Goal: Task Accomplishment & Management: Complete application form

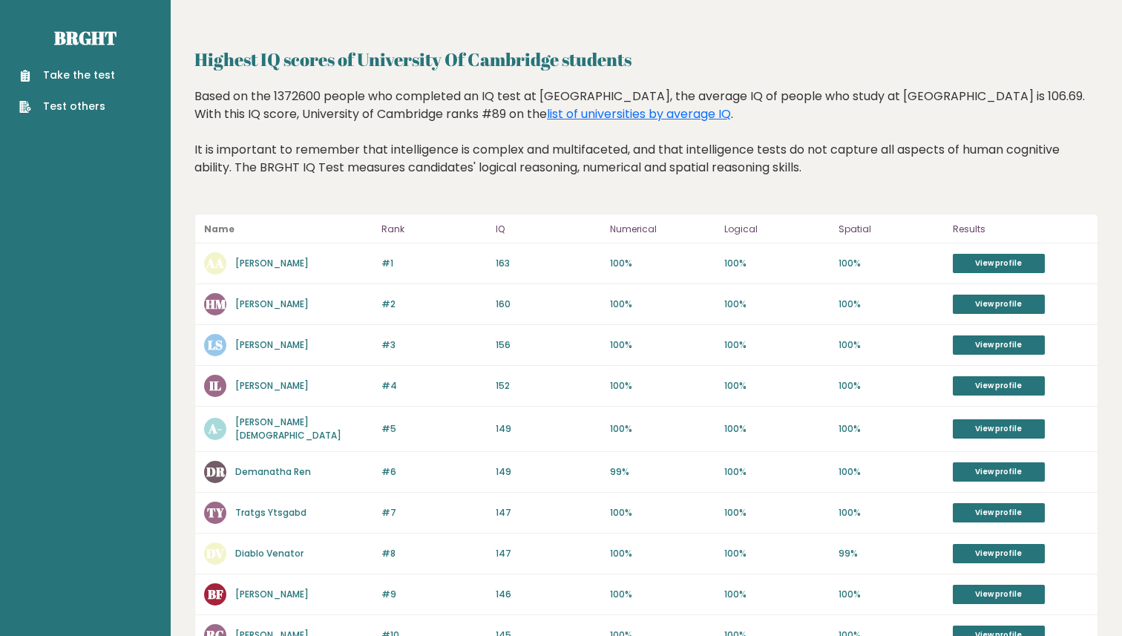
click at [456, 160] on div "Based on the 1372600 people who completed an IQ test at BRGHT, the average IQ o…" at bounding box center [647, 143] width 904 height 111
drag, startPoint x: 477, startPoint y: 166, endPoint x: 851, endPoint y: 198, distance: 374.8
click at [852, 198] on div "Based on the 1372600 people who completed an IQ test at BRGHT, the average IQ o…" at bounding box center [647, 143] width 904 height 111
click at [851, 198] on div "Based on the 1372600 people who completed an IQ test at BRGHT, the average IQ o…" at bounding box center [647, 143] width 904 height 111
click at [987, 258] on link "View profile" at bounding box center [999, 263] width 92 height 19
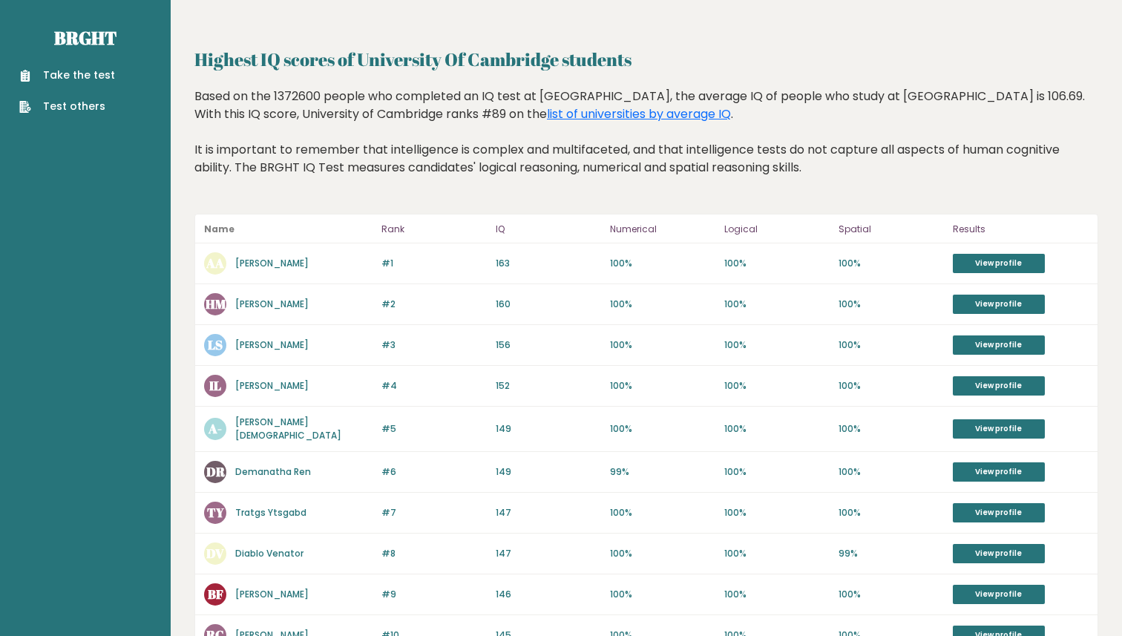
click at [105, 82] on link "Take the test" at bounding box center [67, 76] width 96 height 16
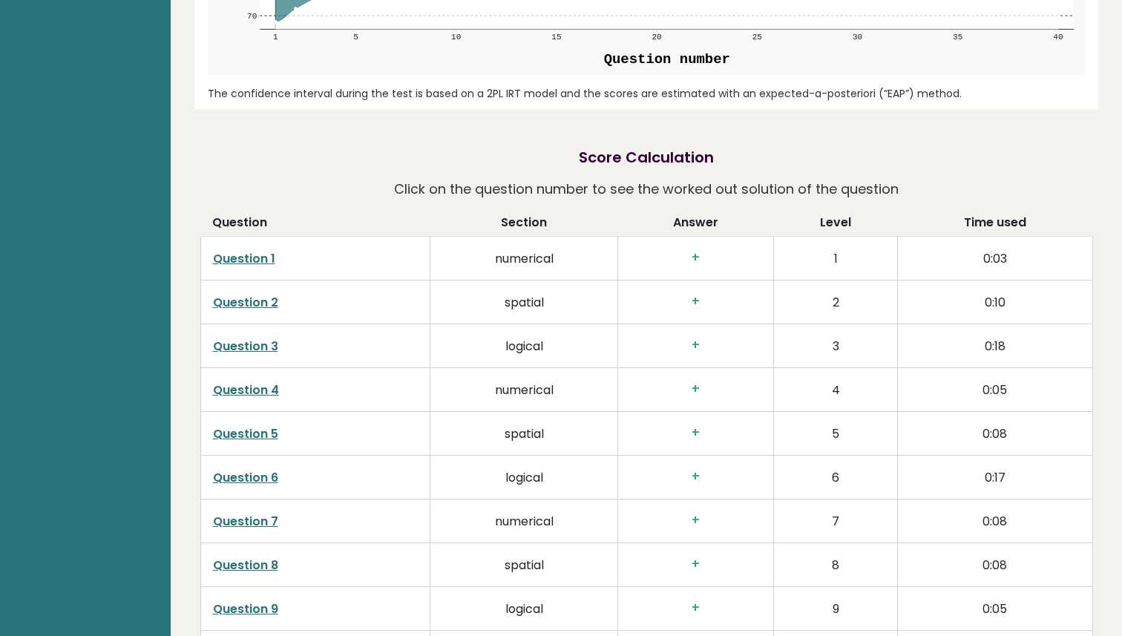
scroll to position [2018, 0]
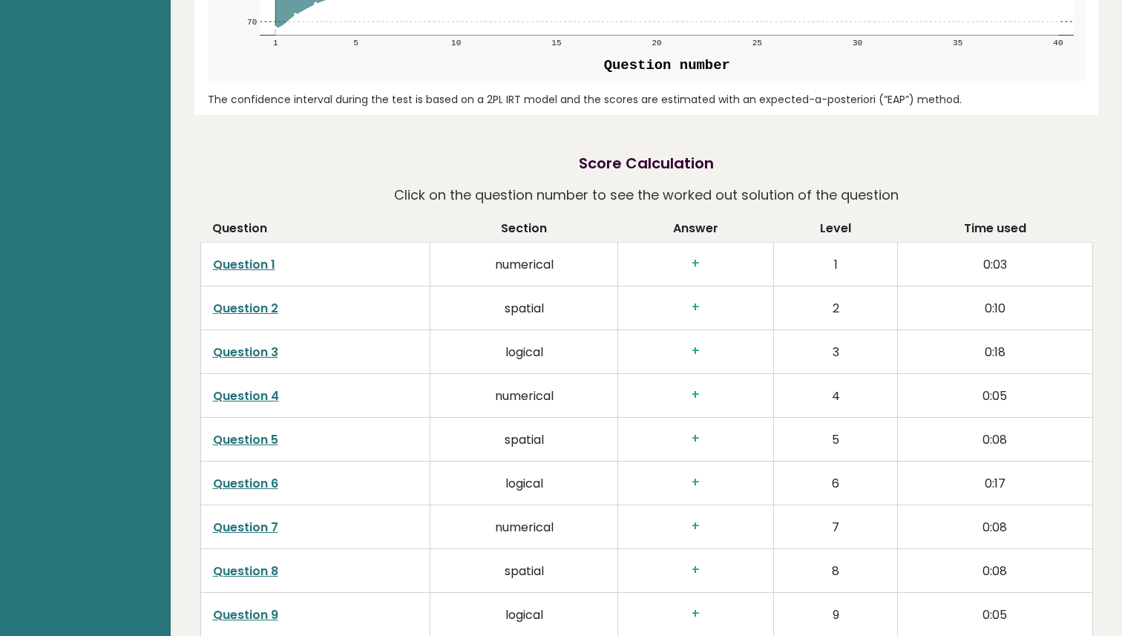
click at [591, 406] on td "numerical" at bounding box center [525, 396] width 188 height 44
click at [224, 399] on link "Question 4" at bounding box center [246, 396] width 66 height 17
click at [255, 261] on link "Question 1" at bounding box center [244, 264] width 62 height 17
click at [258, 316] on link "Question 2" at bounding box center [245, 308] width 65 height 17
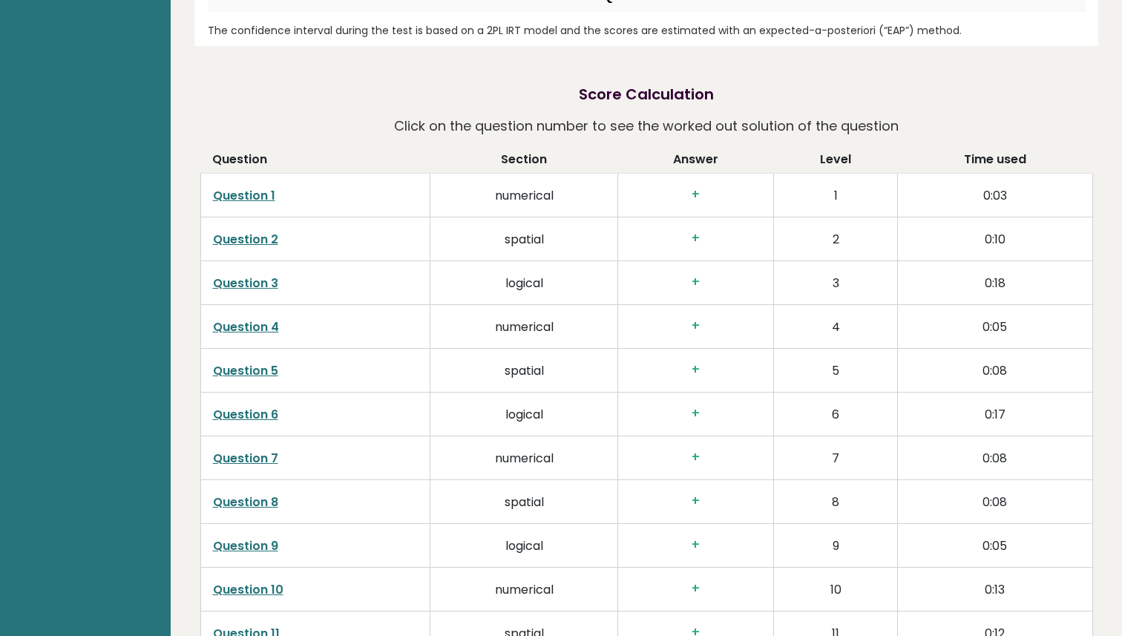
scroll to position [2091, 0]
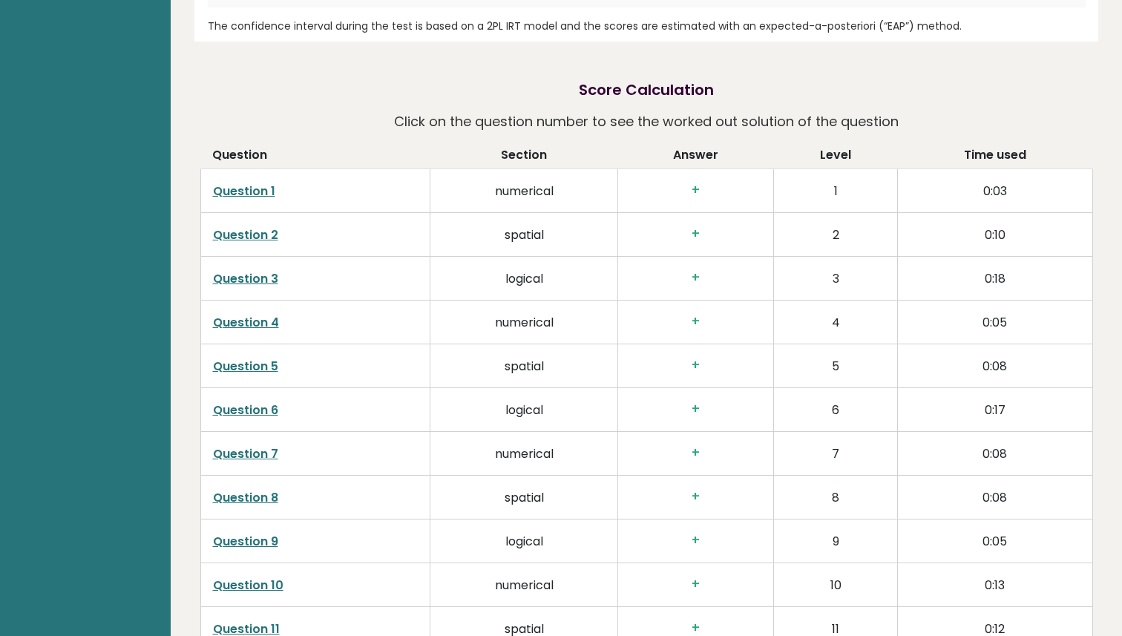
click at [261, 367] on link "Question 5" at bounding box center [245, 366] width 65 height 17
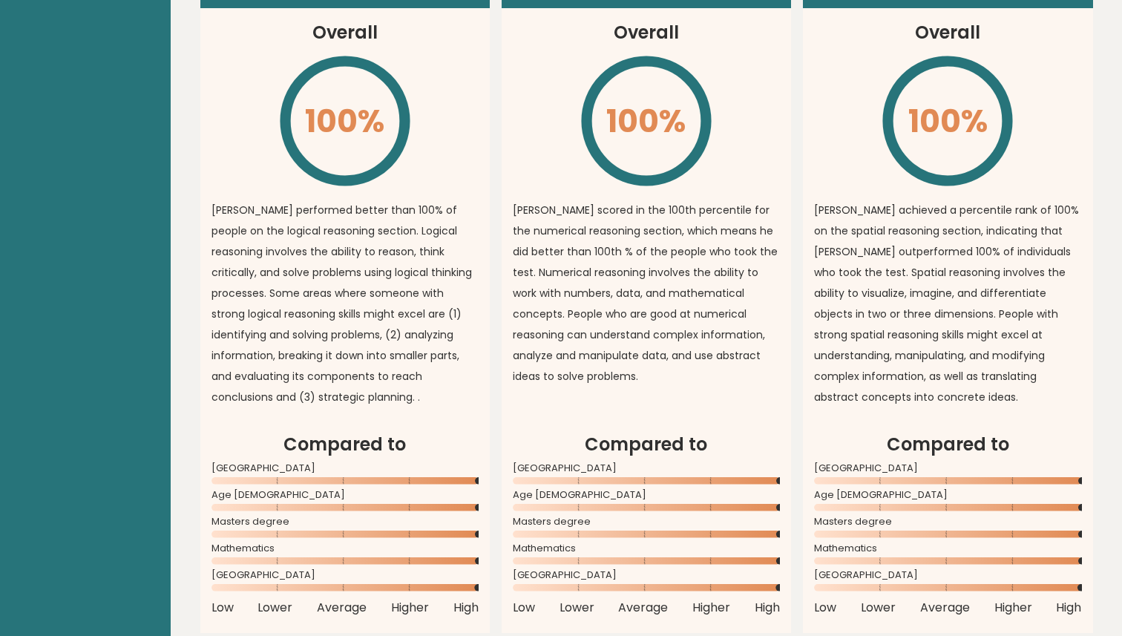
scroll to position [868, 0]
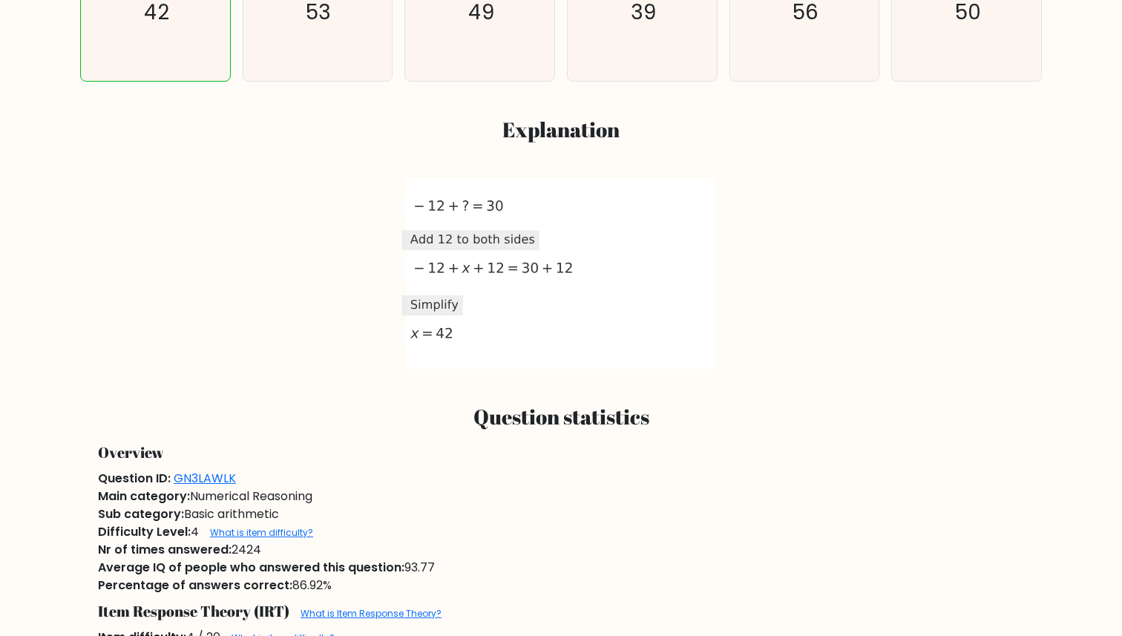
scroll to position [659, 0]
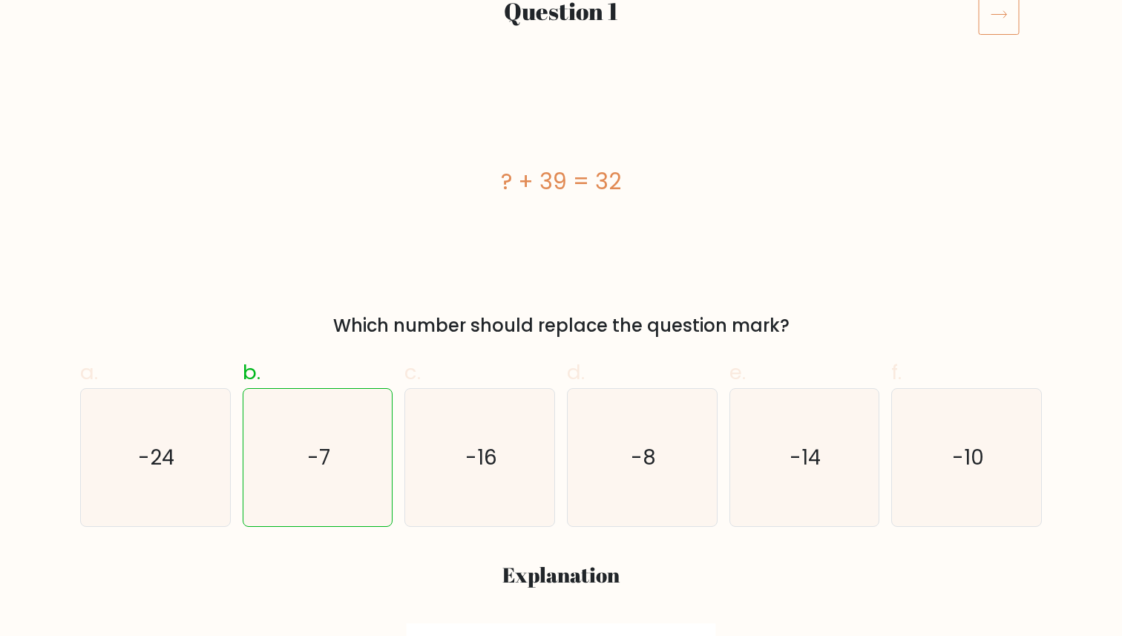
scroll to position [212, 0]
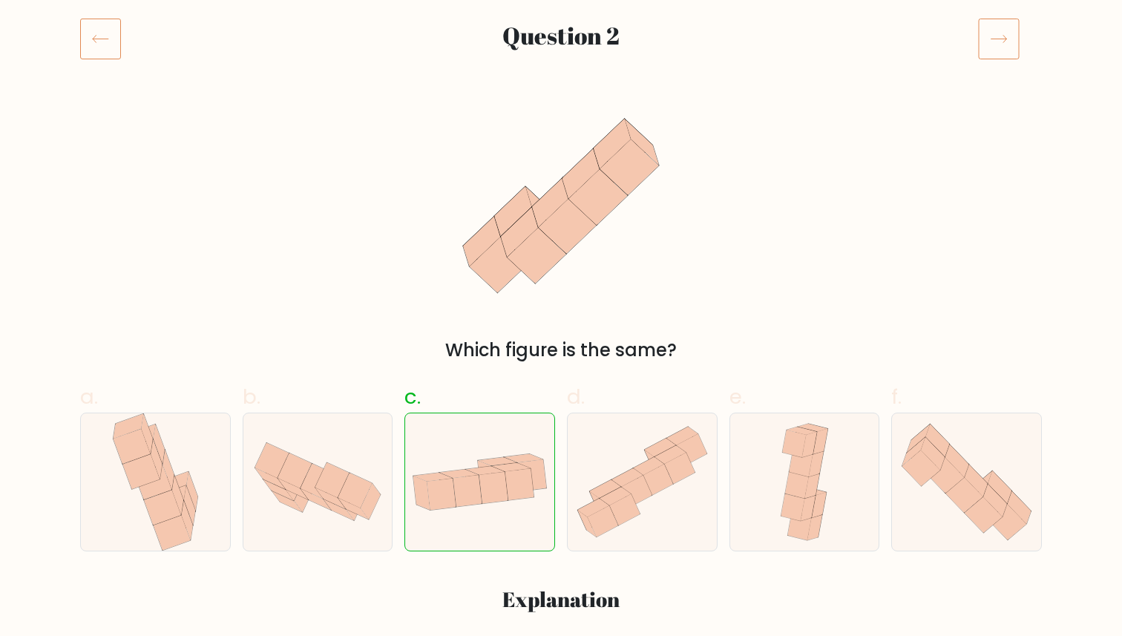
scroll to position [197, 0]
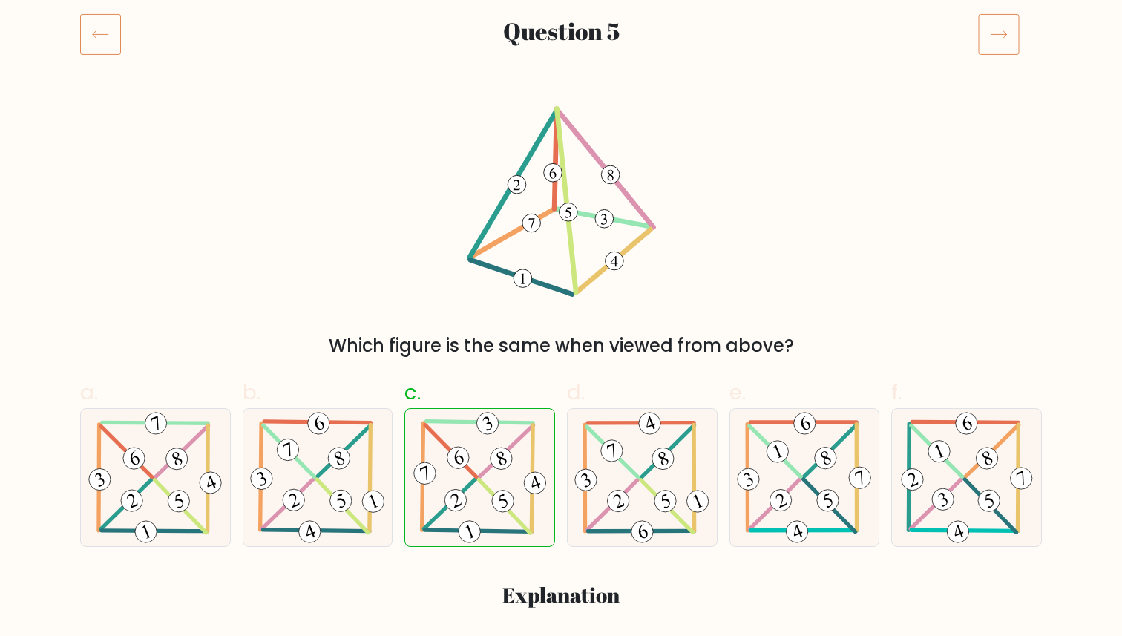
scroll to position [189, 0]
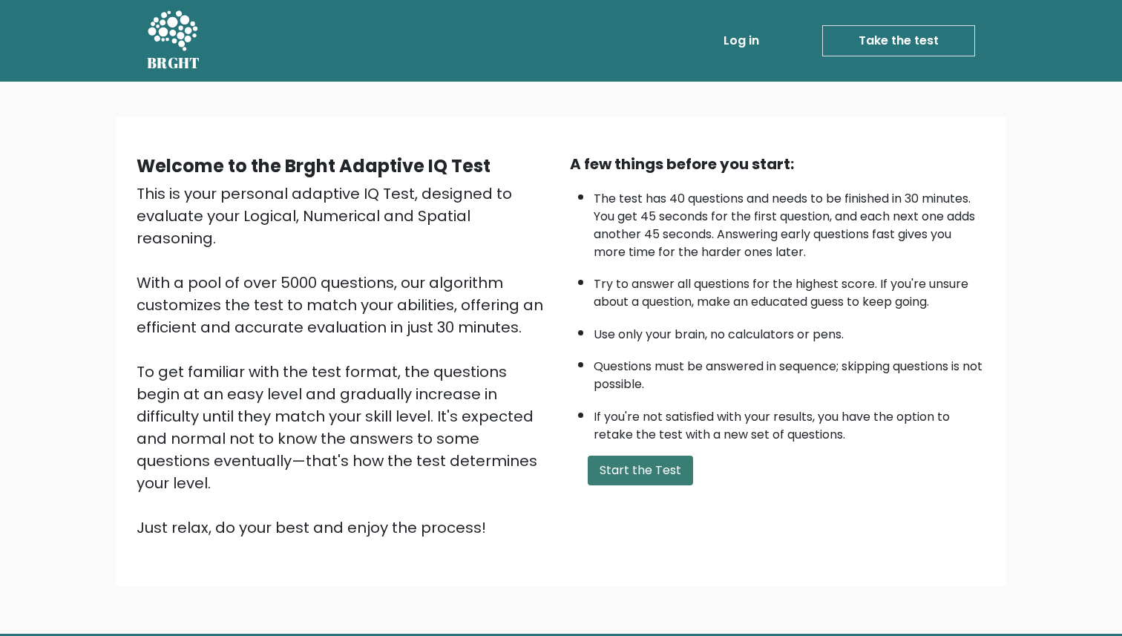
click at [650, 468] on button "Start the Test" at bounding box center [640, 471] width 105 height 30
click at [667, 469] on button "Start the Test" at bounding box center [640, 471] width 105 height 30
click at [649, 486] on div "A few things before you start: The test has 40 questions and needs to be finish…" at bounding box center [778, 346] width 434 height 386
click at [651, 470] on button "Start the Test" at bounding box center [640, 471] width 105 height 30
click at [609, 471] on button "Start the Test" at bounding box center [640, 471] width 105 height 30
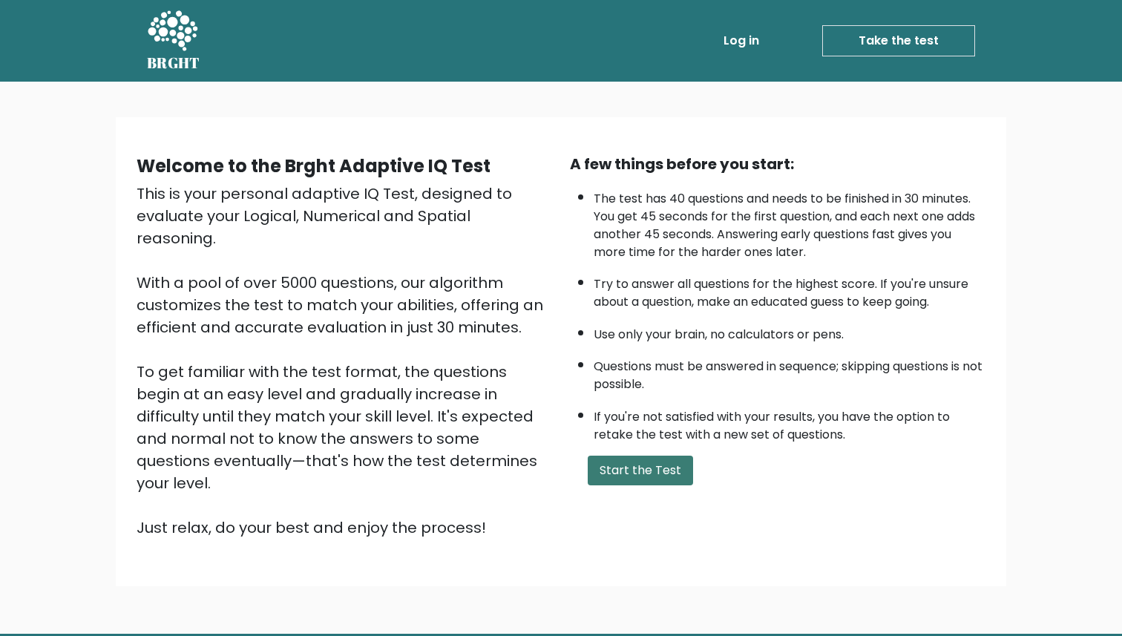
click at [616, 463] on button "Start the Test" at bounding box center [640, 471] width 105 height 30
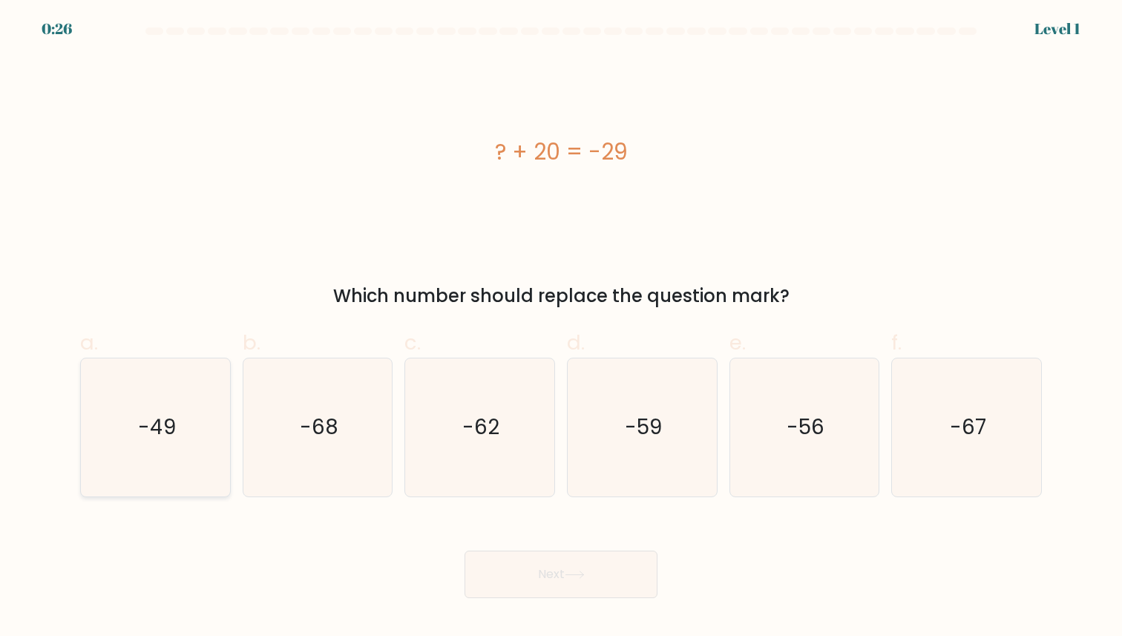
click at [218, 441] on icon "-49" at bounding box center [155, 427] width 137 height 137
click at [561, 328] on input "a. -49" at bounding box center [561, 323] width 1 height 10
radio input "true"
click at [558, 575] on button "Next" at bounding box center [561, 575] width 193 height 48
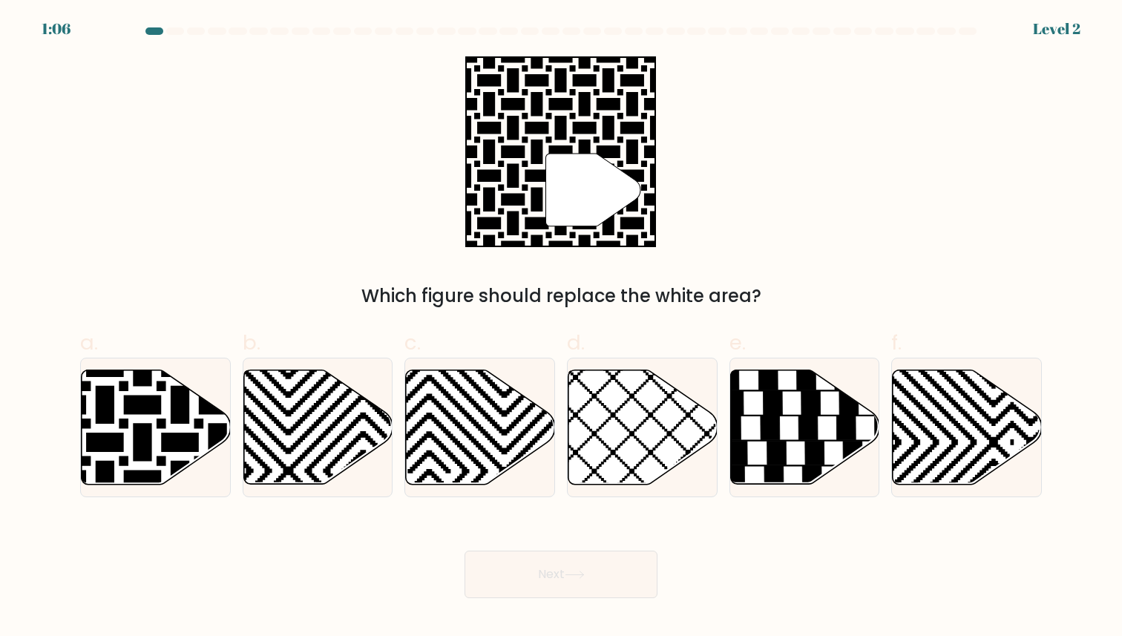
click at [113, 348] on label "a." at bounding box center [155, 412] width 151 height 170
click at [561, 328] on input "a." at bounding box center [561, 323] width 1 height 10
radio input "true"
click at [641, 576] on button "Next" at bounding box center [561, 575] width 193 height 48
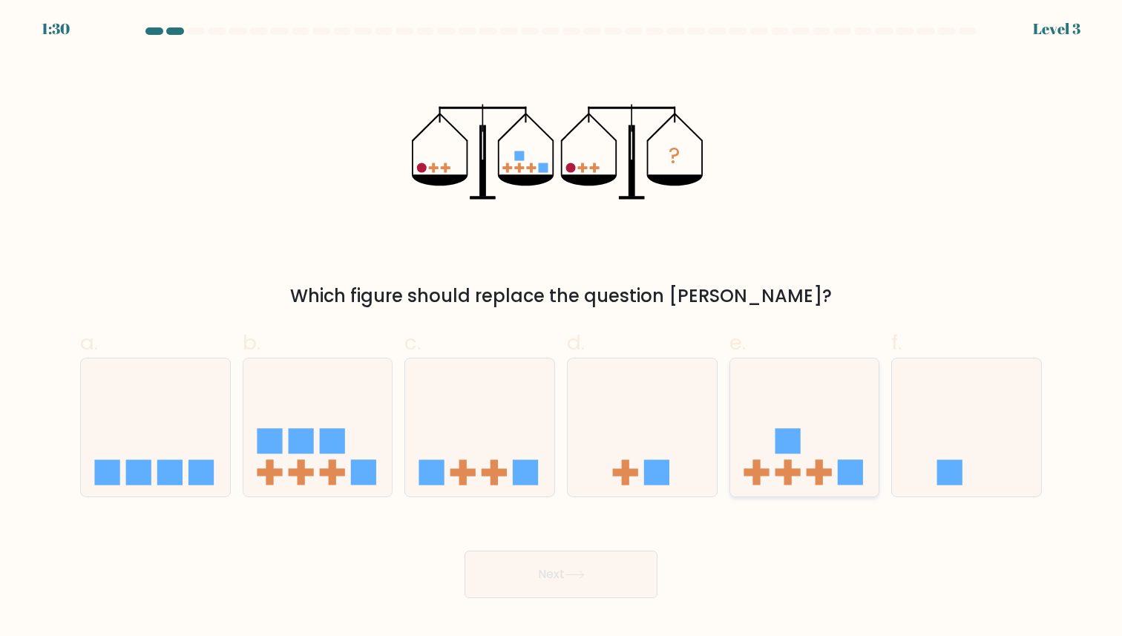
click at [853, 477] on rect at bounding box center [850, 472] width 25 height 25
click at [562, 328] on input "e." at bounding box center [561, 323] width 1 height 10
radio input "true"
click at [619, 588] on button "Next" at bounding box center [561, 575] width 193 height 48
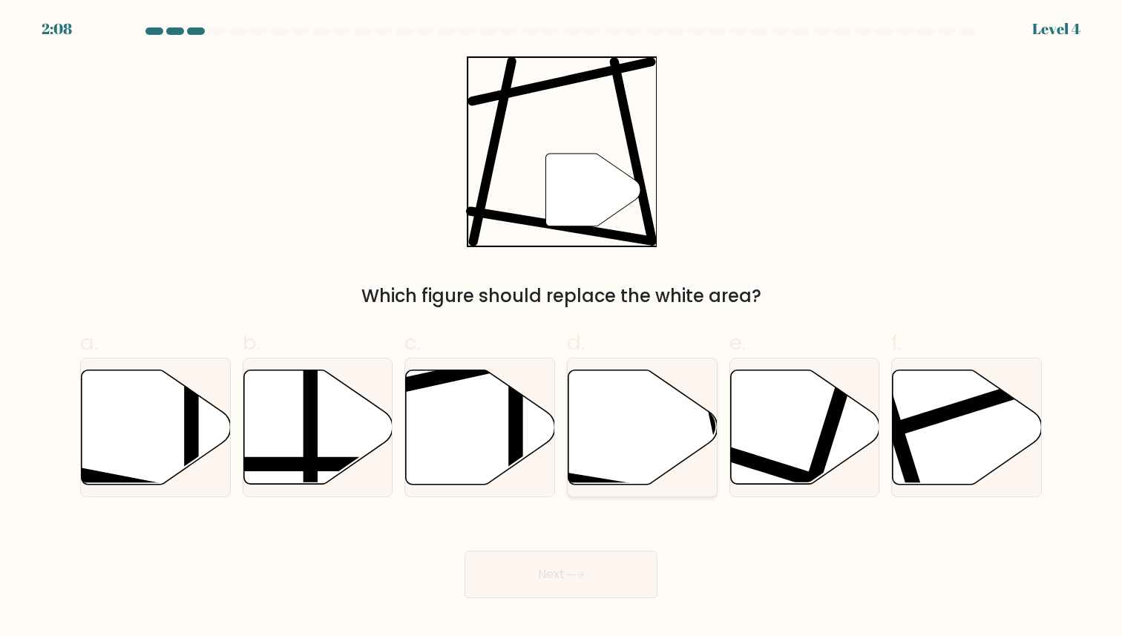
click at [650, 459] on icon at bounding box center [643, 427] width 149 height 114
click at [562, 328] on input "d." at bounding box center [561, 323] width 1 height 10
radio input "true"
click at [634, 565] on button "Next" at bounding box center [561, 575] width 193 height 48
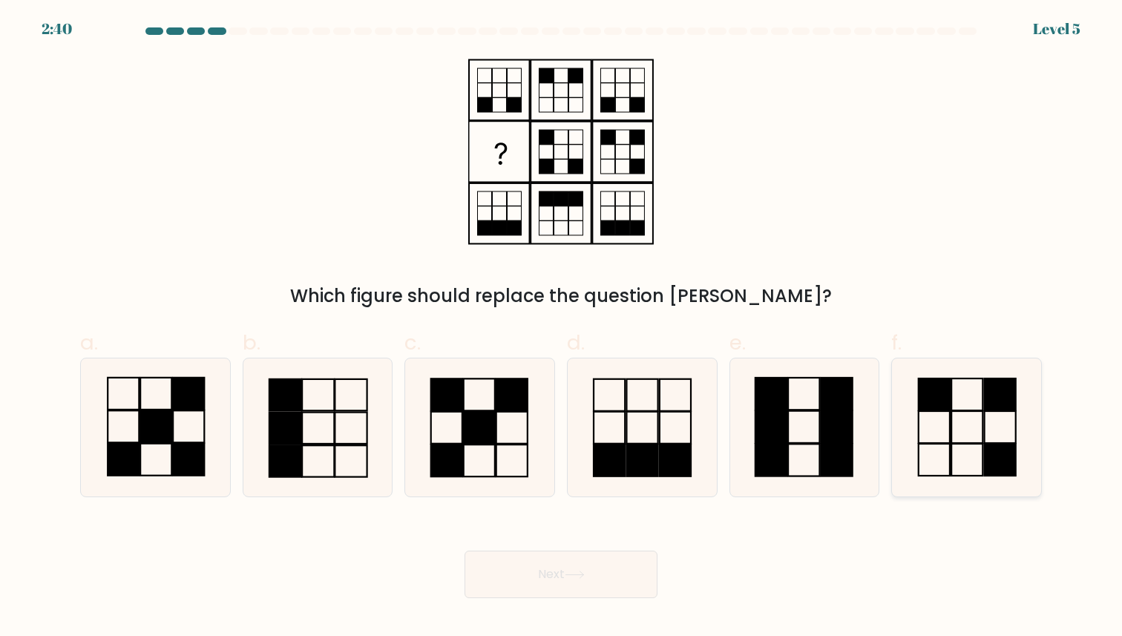
click at [950, 430] on rect at bounding box center [934, 428] width 31 height 32
click at [562, 328] on input "f." at bounding box center [561, 323] width 1 height 10
radio input "true"
click at [600, 601] on body "2:39 Level 5" at bounding box center [561, 318] width 1122 height 636
click at [602, 593] on button "Next" at bounding box center [561, 575] width 193 height 48
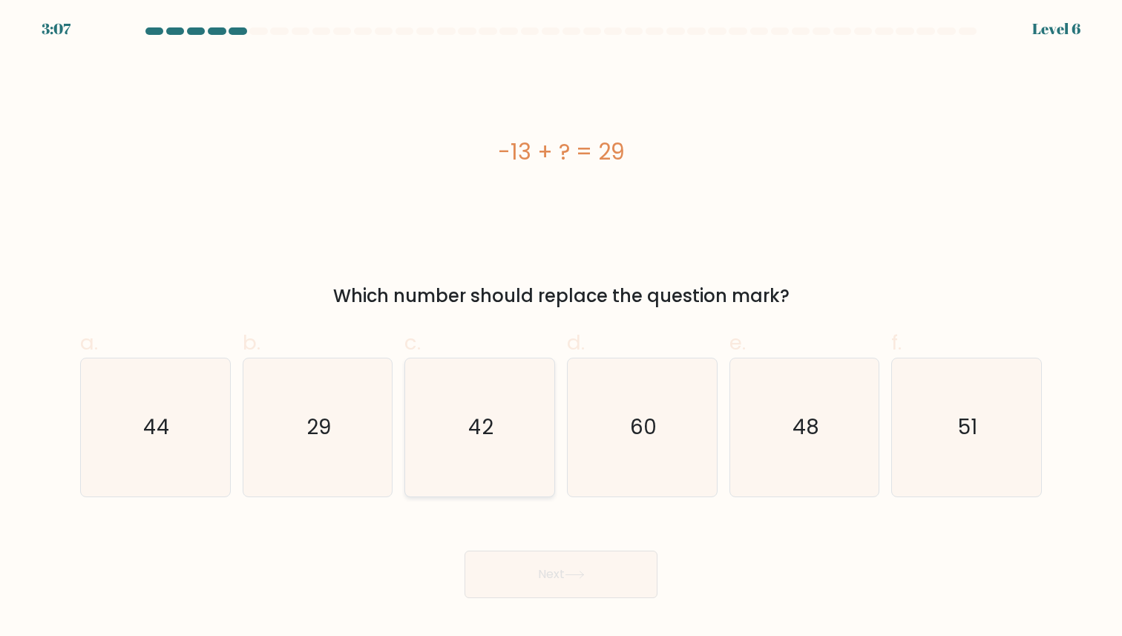
click at [463, 431] on icon "42" at bounding box center [479, 427] width 137 height 137
click at [561, 328] on input "c. 42" at bounding box center [561, 323] width 1 height 10
radio input "true"
click at [563, 572] on button "Next" at bounding box center [561, 575] width 193 height 48
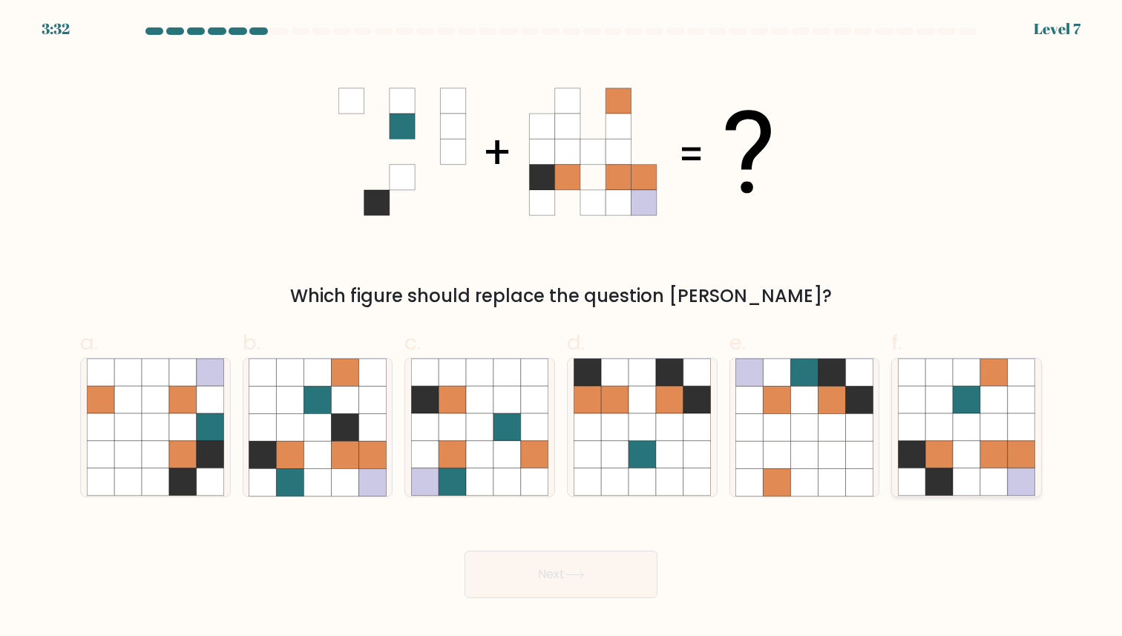
click at [941, 426] on icon at bounding box center [939, 427] width 27 height 27
click at [562, 328] on input "f." at bounding box center [561, 323] width 1 height 10
radio input "true"
click at [592, 579] on button "Next" at bounding box center [561, 575] width 193 height 48
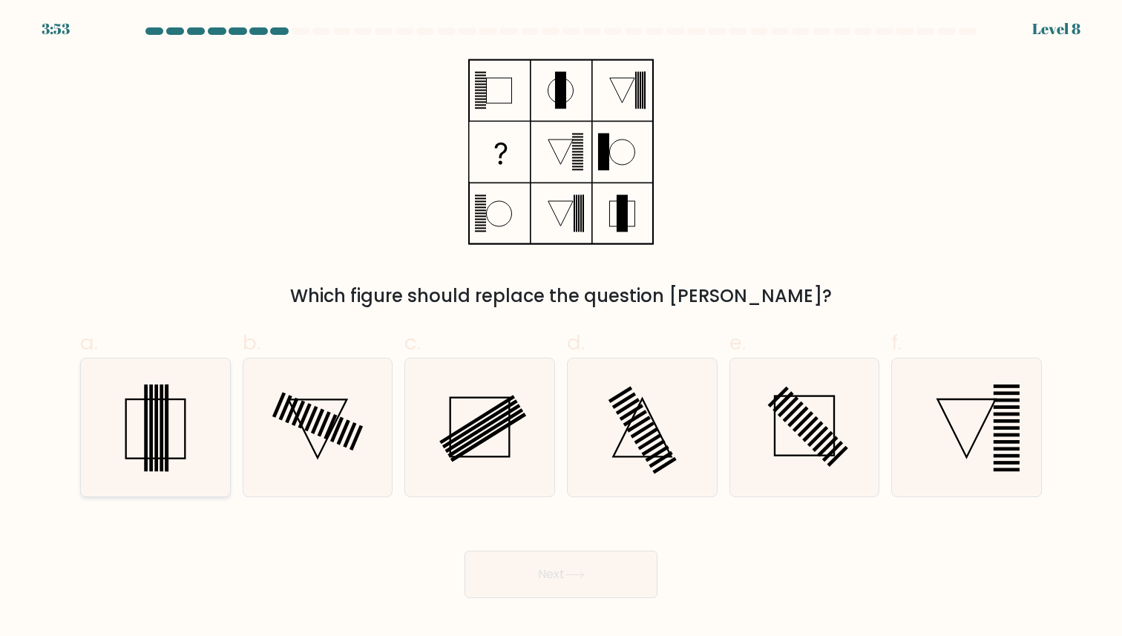
click at [198, 407] on icon at bounding box center [155, 427] width 137 height 137
click at [561, 328] on input "a." at bounding box center [561, 323] width 1 height 10
radio input "true"
click at [582, 565] on button "Next" at bounding box center [561, 575] width 193 height 48
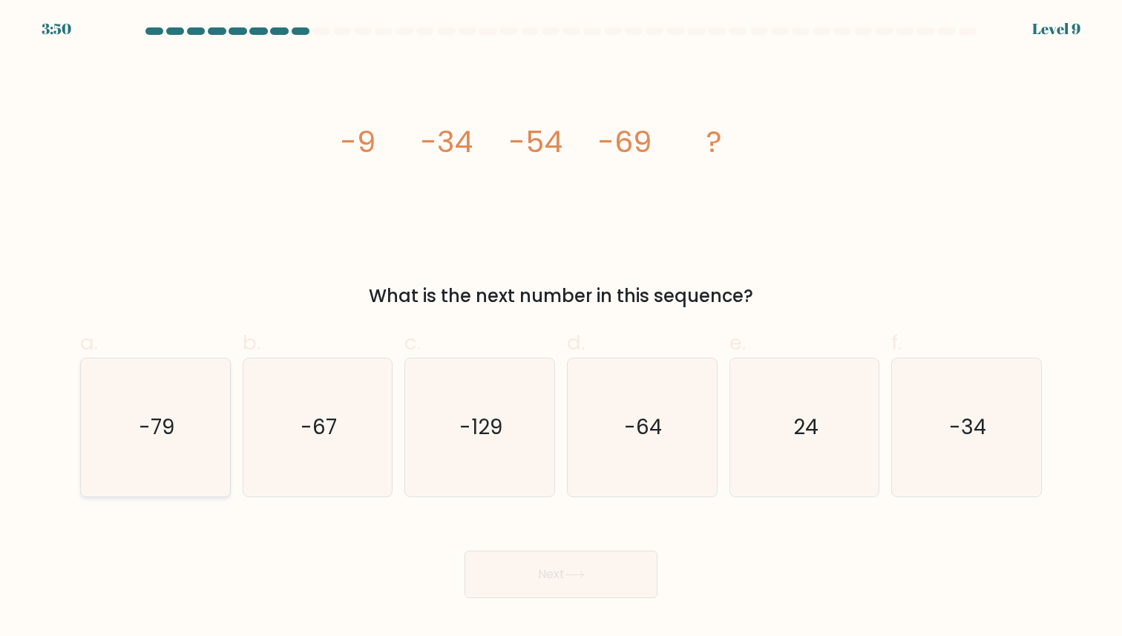
click at [182, 442] on icon "-79" at bounding box center [155, 427] width 137 height 137
click at [561, 328] on input "a. -79" at bounding box center [561, 323] width 1 height 10
radio input "true"
click at [506, 559] on button "Next" at bounding box center [561, 575] width 193 height 48
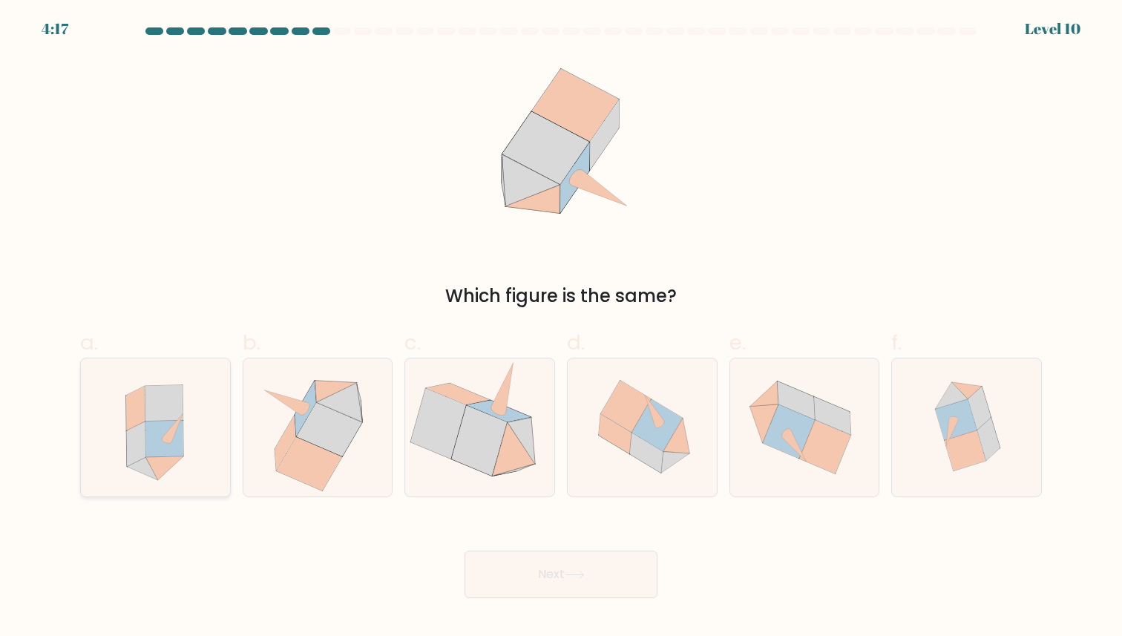
click at [173, 454] on icon at bounding box center [165, 439] width 38 height 36
click at [561, 328] on input "a." at bounding box center [561, 323] width 1 height 10
radio input "true"
click at [500, 589] on button "Next" at bounding box center [561, 575] width 193 height 48
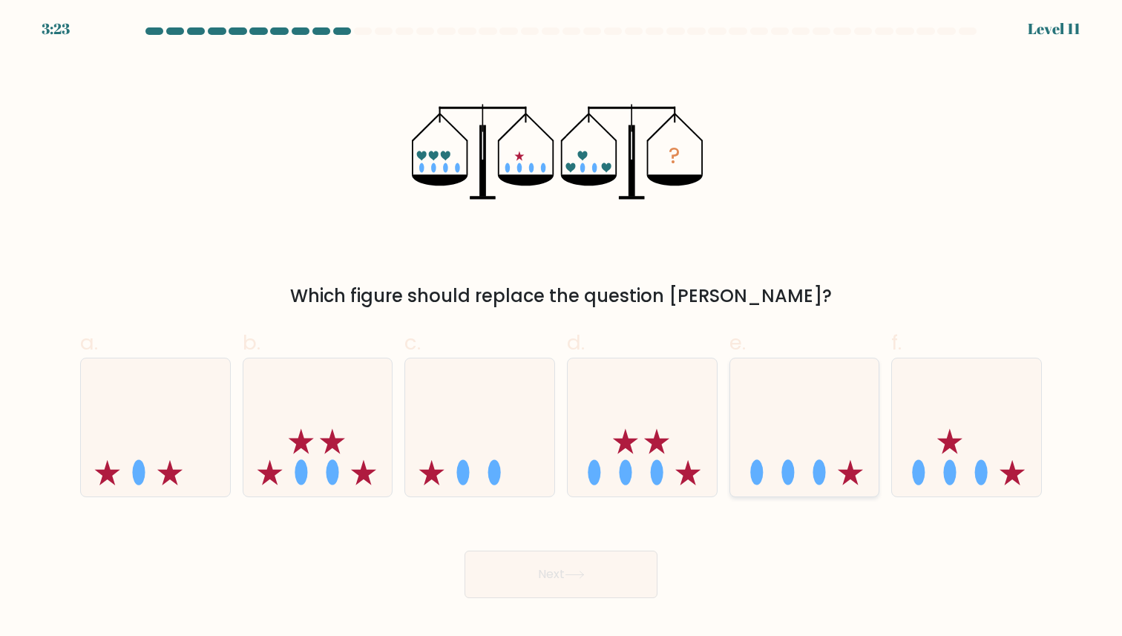
click at [802, 391] on icon at bounding box center [805, 427] width 149 height 123
click at [562, 328] on input "e." at bounding box center [561, 323] width 1 height 10
radio input "true"
click at [578, 574] on icon at bounding box center [575, 575] width 20 height 8
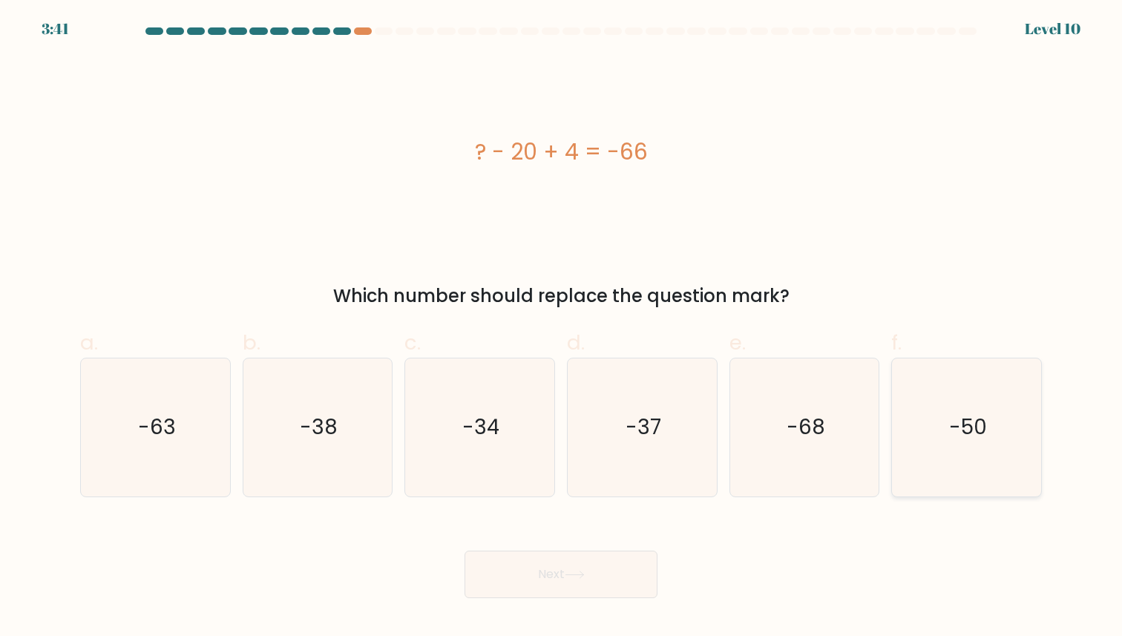
click at [941, 494] on icon "-50" at bounding box center [966, 427] width 137 height 137
click at [562, 328] on input "f. -50" at bounding box center [561, 323] width 1 height 10
radio input "true"
click at [640, 569] on button "Next" at bounding box center [561, 575] width 193 height 48
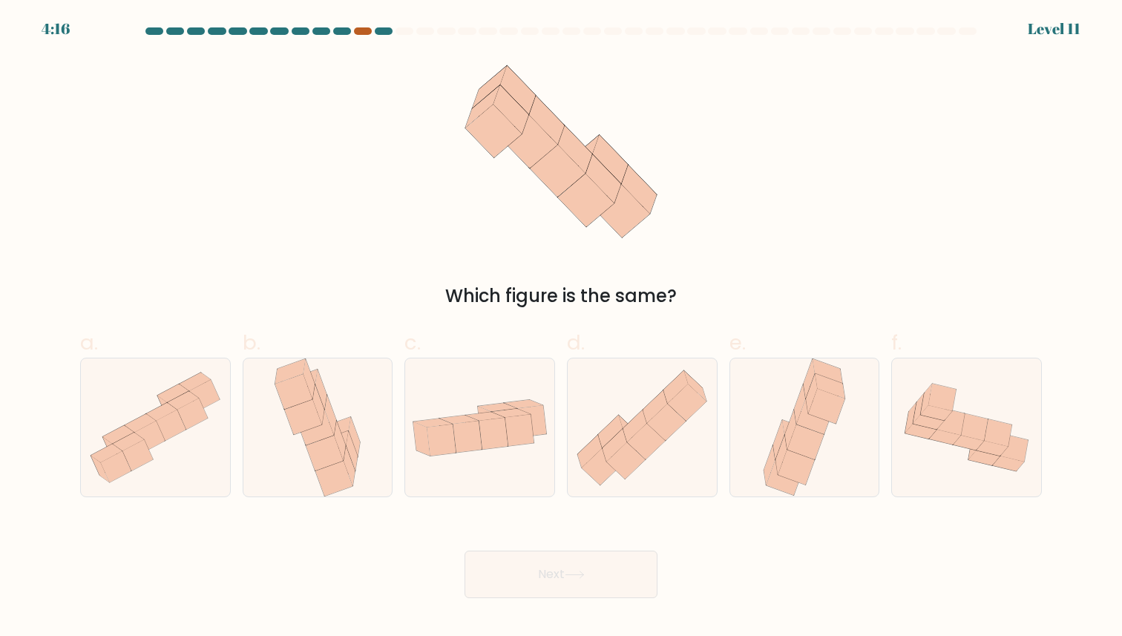
click at [359, 30] on div at bounding box center [363, 30] width 18 height 7
click at [361, 30] on div at bounding box center [363, 30] width 18 height 7
click at [386, 31] on div at bounding box center [384, 30] width 18 height 7
click at [346, 32] on div at bounding box center [342, 30] width 18 height 7
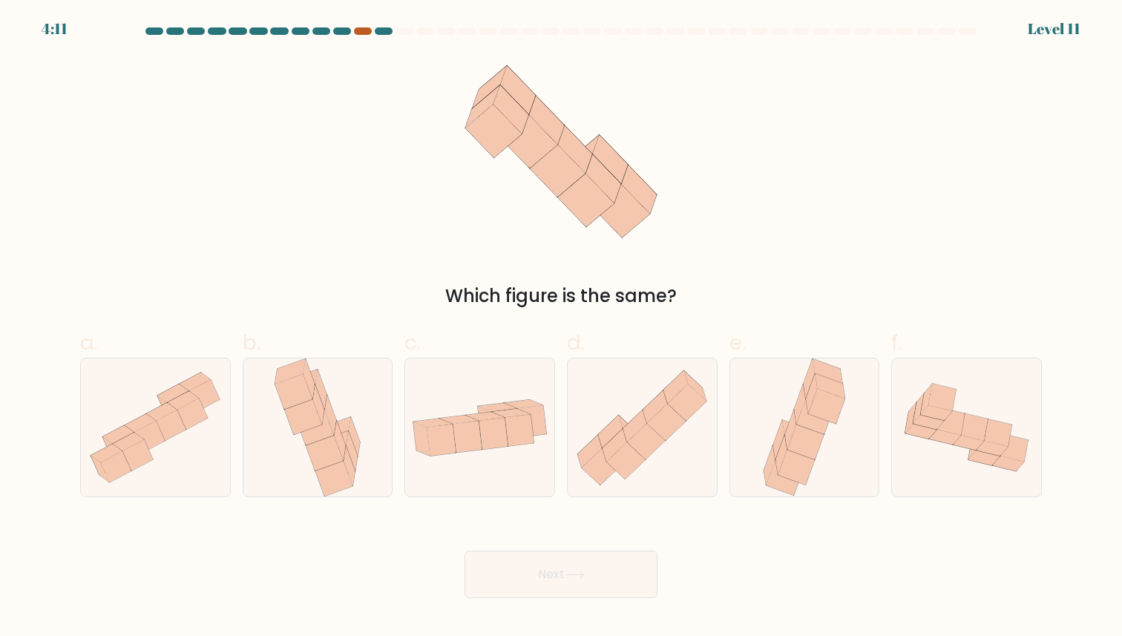
click at [360, 32] on div at bounding box center [363, 30] width 18 height 7
click at [817, 424] on icon at bounding box center [815, 416] width 36 height 35
click at [562, 328] on input "e." at bounding box center [561, 323] width 1 height 10
radio input "true"
click at [638, 566] on button "Next" at bounding box center [561, 575] width 193 height 48
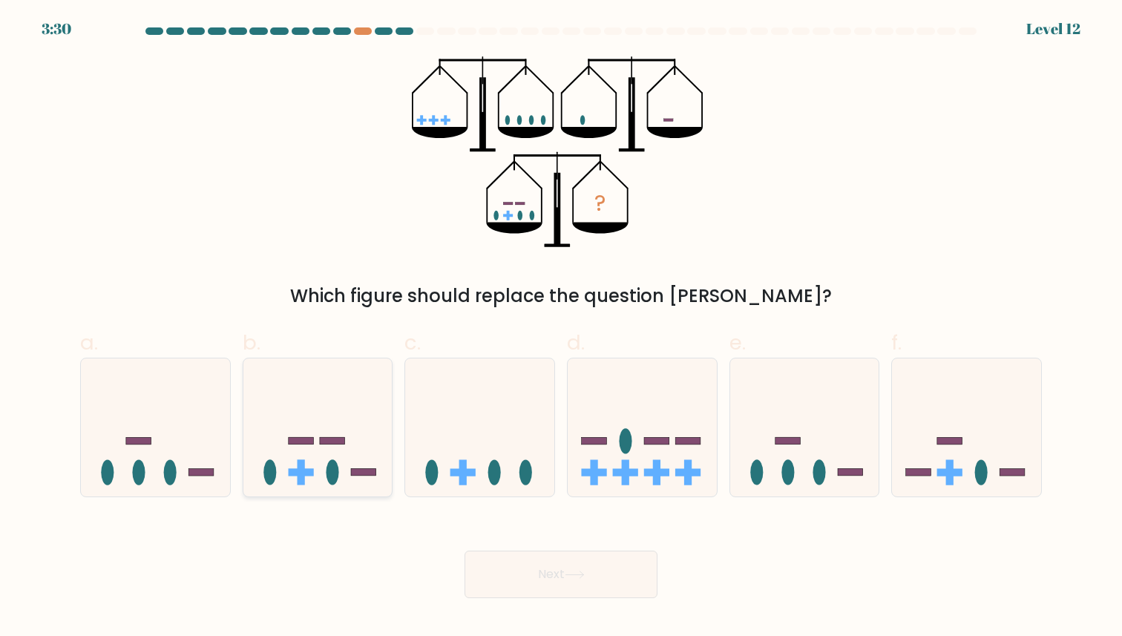
click at [356, 445] on icon at bounding box center [318, 427] width 149 height 123
click at [561, 328] on input "b." at bounding box center [561, 323] width 1 height 10
radio input "true"
click at [529, 585] on button "Next" at bounding box center [561, 575] width 193 height 48
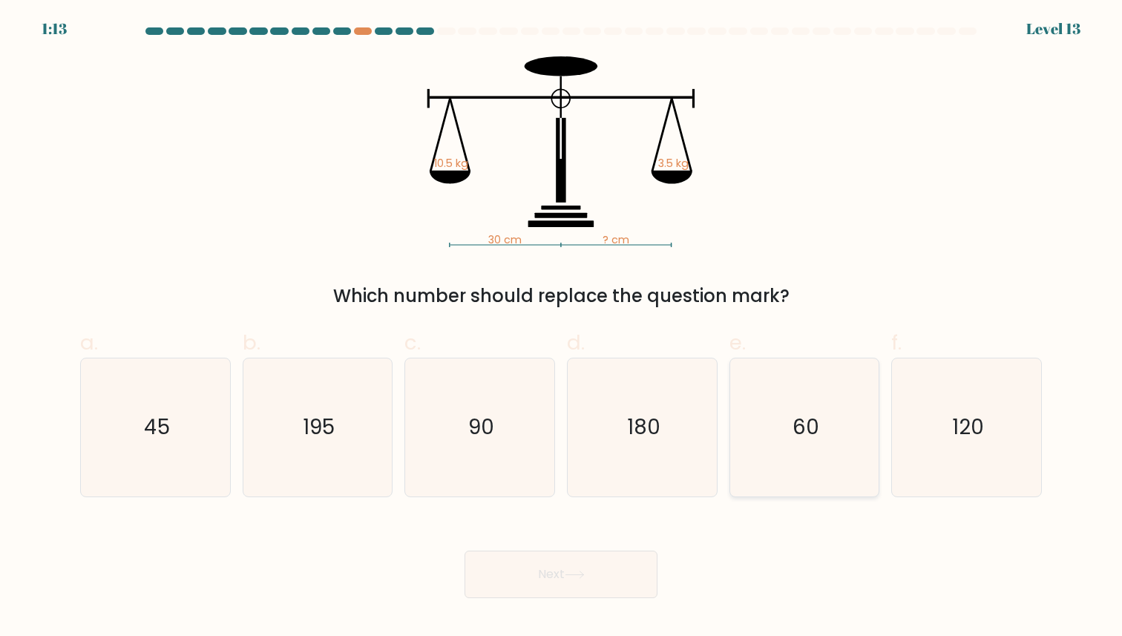
click at [837, 436] on icon "60" at bounding box center [804, 427] width 137 height 137
click at [562, 328] on input "e. 60" at bounding box center [561, 323] width 1 height 10
radio input "true"
click at [572, 552] on button "Next" at bounding box center [561, 575] width 193 height 48
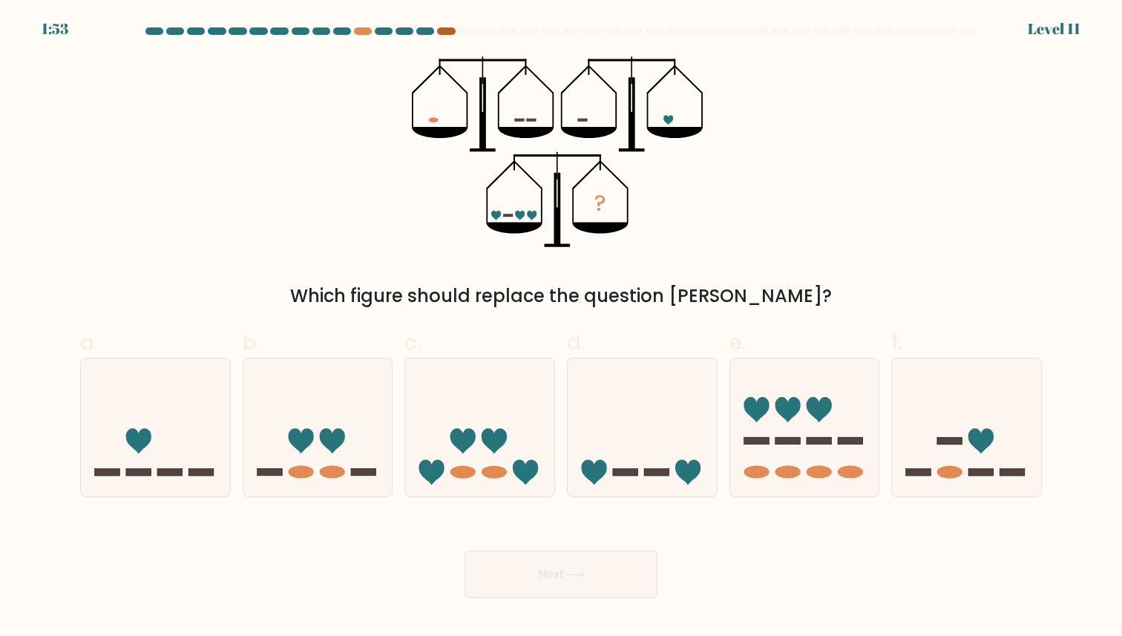
click at [446, 30] on div at bounding box center [446, 30] width 18 height 7
click at [670, 402] on icon at bounding box center [642, 427] width 149 height 123
click at [562, 328] on input "d." at bounding box center [561, 323] width 1 height 10
radio input "true"
click at [574, 565] on button "Next" at bounding box center [561, 575] width 193 height 48
